Goal: Browse casually

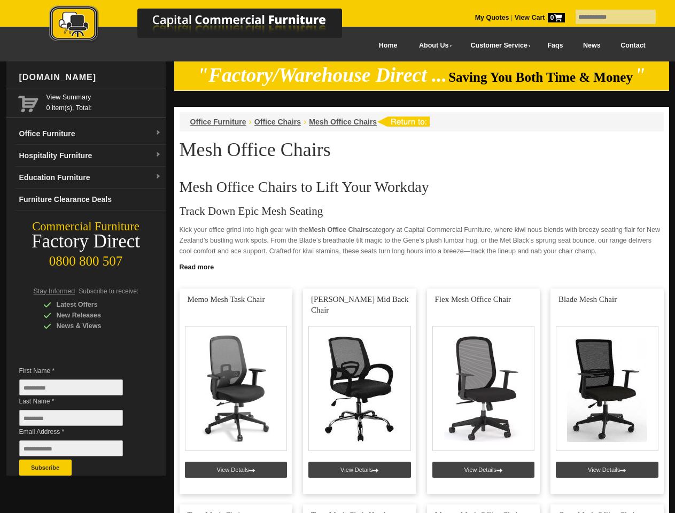
click at [608, 17] on input "text" at bounding box center [615, 17] width 80 height 14
click at [79, 420] on input "Last Name *" at bounding box center [71, 418] width 104 height 16
click at [45, 467] on button "Subscribe" at bounding box center [45, 467] width 52 height 16
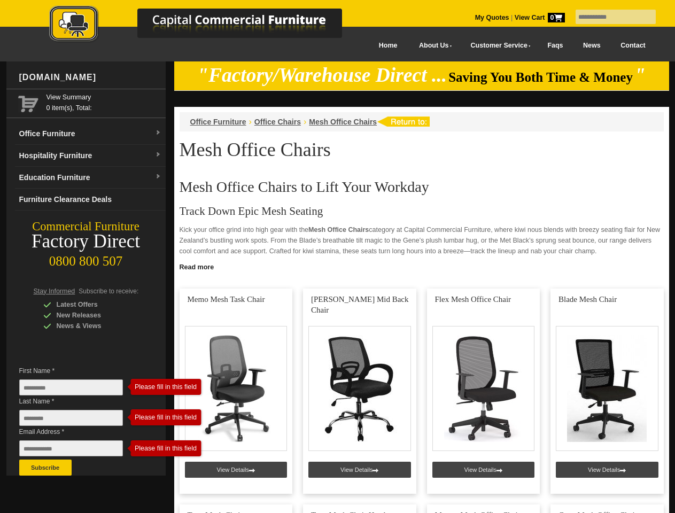
click at [421, 266] on link "Read more" at bounding box center [421, 265] width 495 height 13
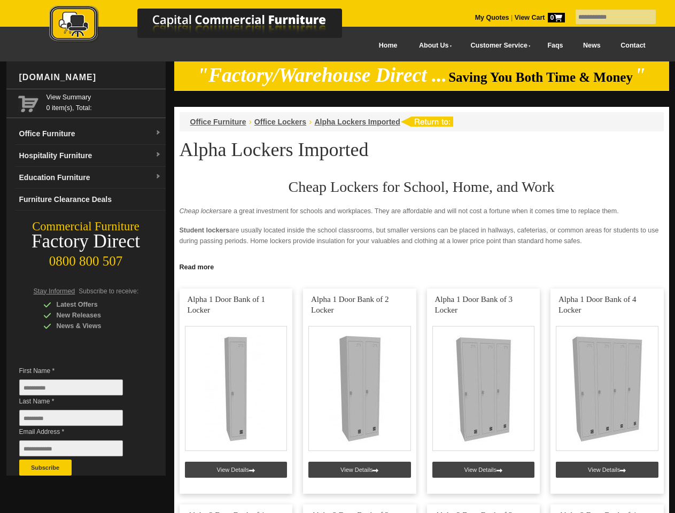
click at [608, 17] on input "text" at bounding box center [615, 17] width 80 height 14
click at [79, 420] on input "Last Name *" at bounding box center [71, 418] width 104 height 16
click at [45, 467] on button "Subscribe" at bounding box center [45, 467] width 52 height 16
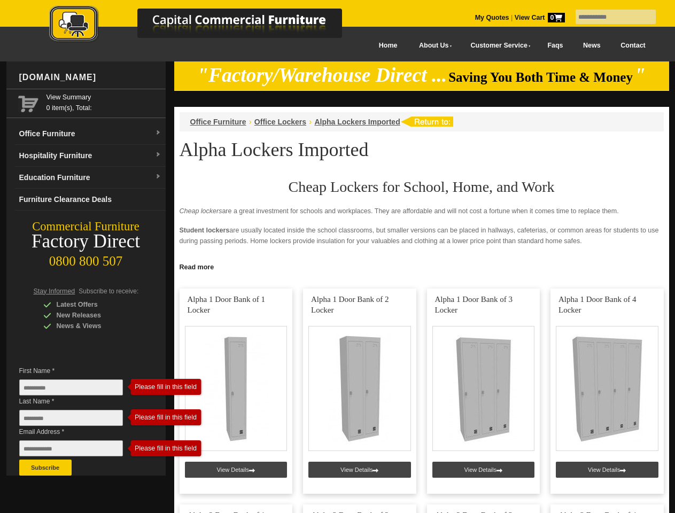
click at [421, 266] on link "Read more" at bounding box center [421, 265] width 495 height 13
